Goal: Find specific page/section: Find specific page/section

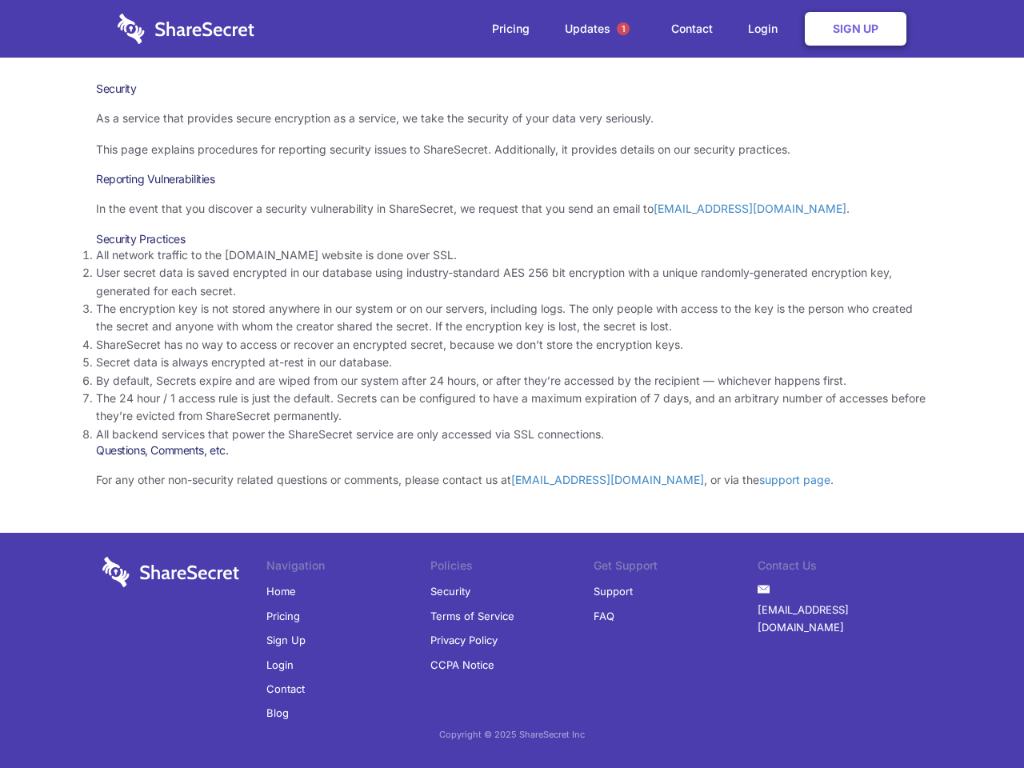
click at [512, 384] on li "By default, Secrets expire and are wiped from our system after 24 hours, or aft…" at bounding box center [512, 381] width 832 height 18
click at [623, 29] on span "1" at bounding box center [623, 28] width 13 height 13
